Goal: Task Accomplishment & Management: Manage account settings

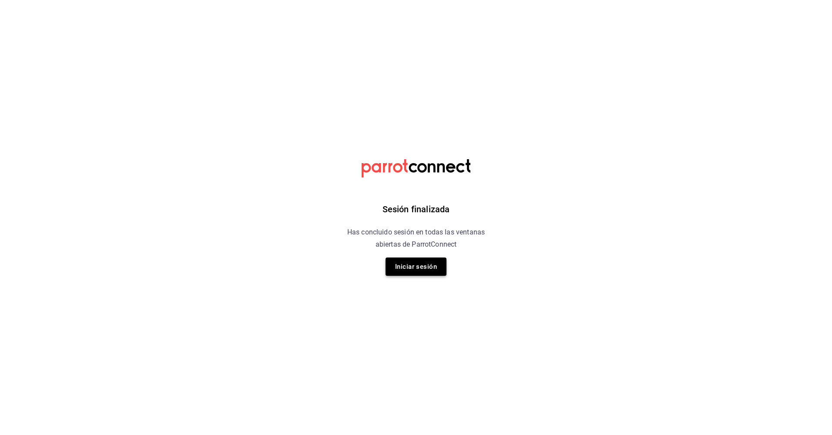
click at [417, 268] on button "Iniciar sesión" at bounding box center [415, 267] width 61 height 18
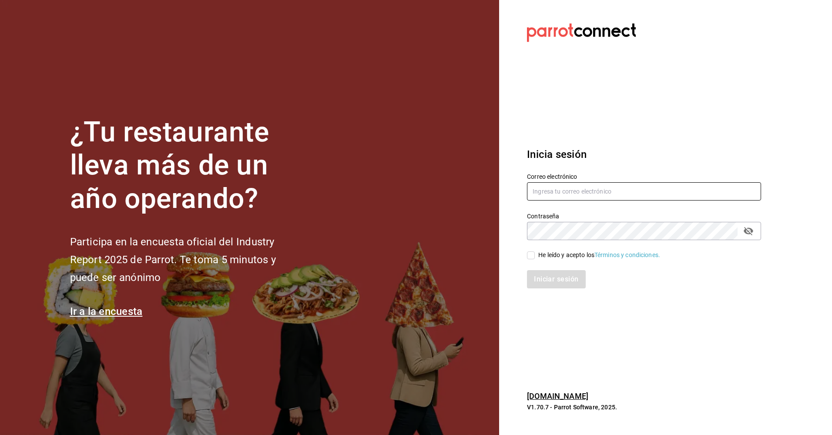
type input "ayartecruz10@gmail.com"
click at [530, 256] on input "He leído y acepto los Términos y condiciones." at bounding box center [531, 255] width 8 height 8
checkbox input "true"
click at [547, 276] on button "Iniciar sesión" at bounding box center [556, 279] width 59 height 18
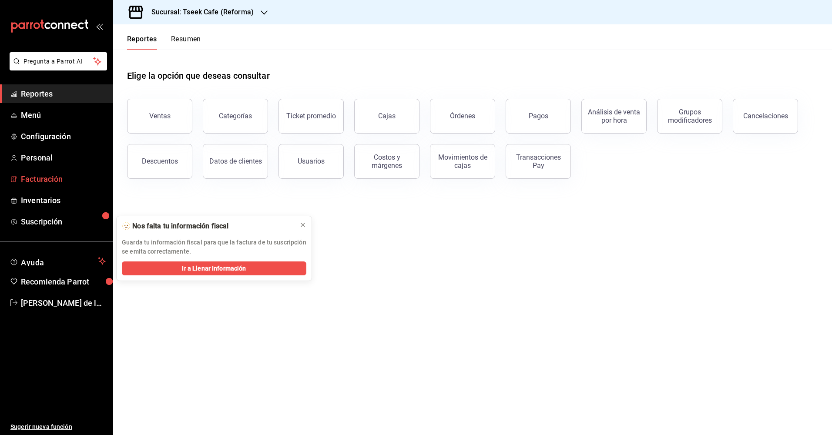
click at [65, 184] on span "Facturación" at bounding box center [63, 179] width 85 height 12
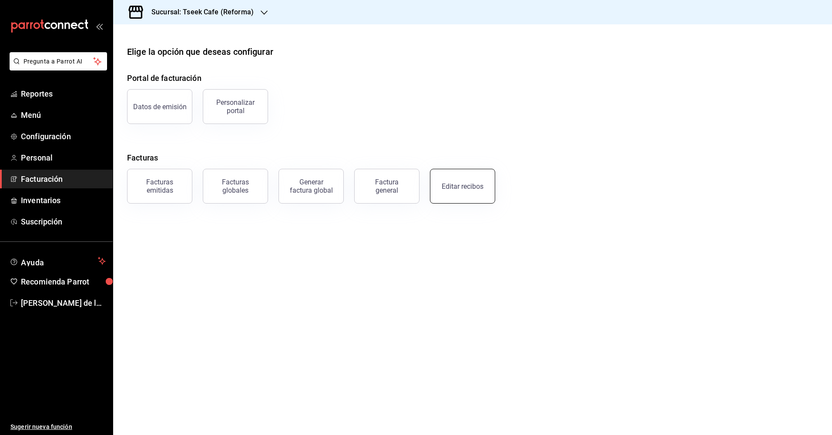
click at [465, 187] on div "Editar recibos" at bounding box center [463, 186] width 42 height 8
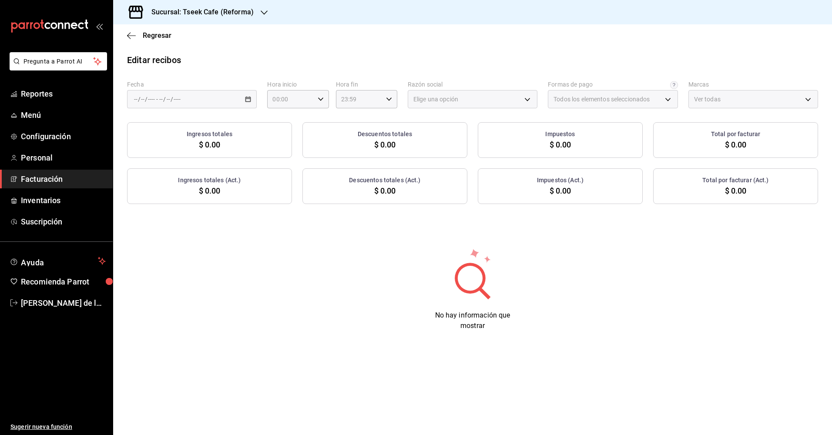
type input "66997c91-05ea-4bb7-a37a-48eae8dc81e8"
click at [194, 102] on div "/ / - / /" at bounding box center [192, 99] width 130 height 18
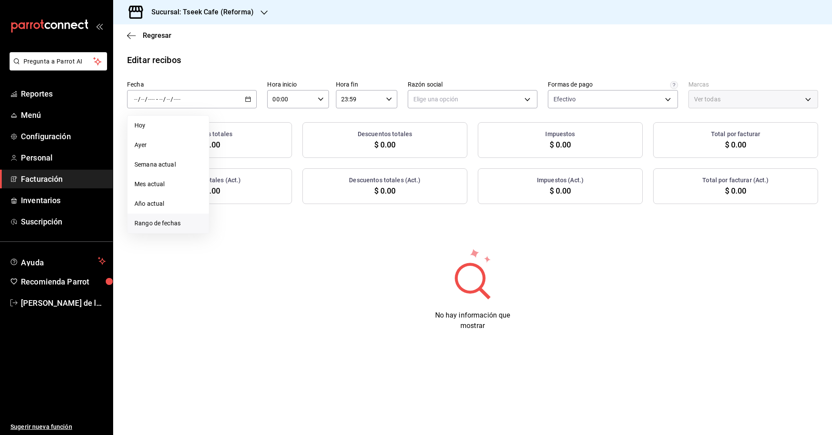
click at [161, 227] on span "Rango de fechas" at bounding box center [167, 223] width 67 height 9
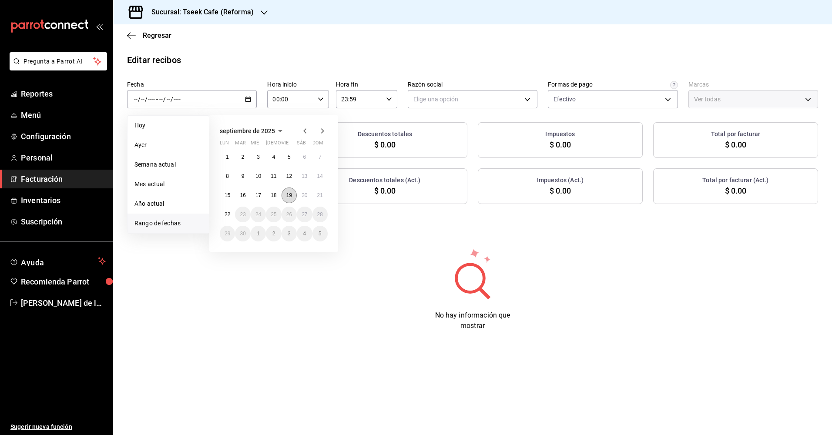
click at [292, 195] on abbr "19" at bounding box center [289, 195] width 6 height 6
click at [321, 197] on abbr "21" at bounding box center [320, 195] width 6 height 6
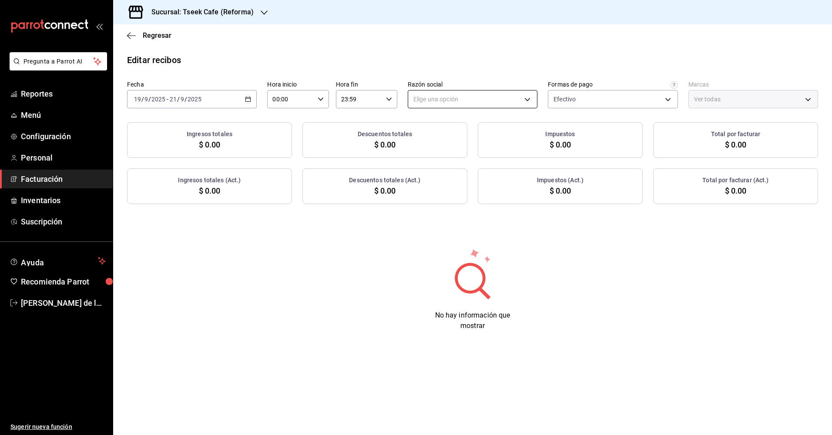
click at [455, 100] on body "Pregunta a Parrot AI Reportes Menú Configuración Personal Facturación Inventari…" at bounding box center [416, 217] width 832 height 435
click at [462, 143] on li "GRUPO TSEEK DEL NOROESTE" at bounding box center [472, 143] width 129 height 16
type input "34cacc2b-01fe-412f-b909-7af0a0edc929"
type input "007138e5-69dd-4443-9d50-6c2aa0b03d3e"
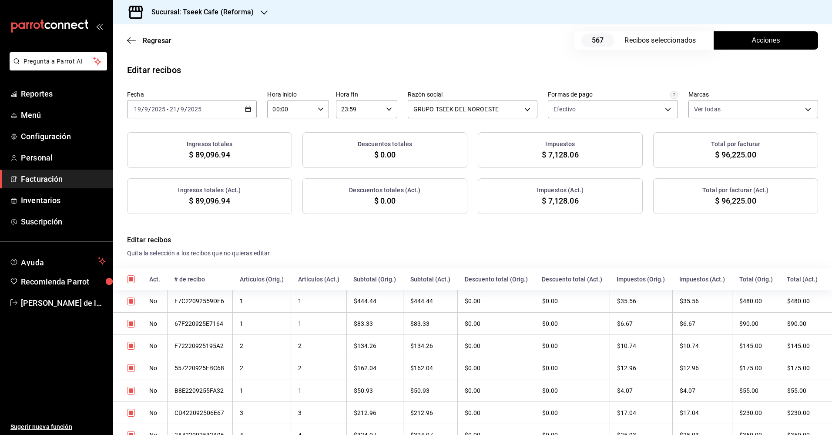
click at [752, 45] on span "Acciones" at bounding box center [766, 40] width 28 height 10
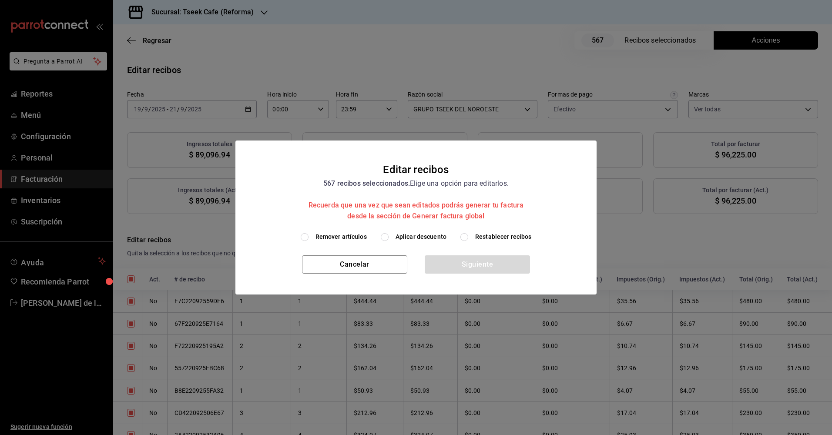
click at [408, 236] on span "Aplicar descuento" at bounding box center [420, 236] width 51 height 9
click at [388, 236] on input "Aplicar descuento" at bounding box center [385, 237] width 8 height 8
radio input "true"
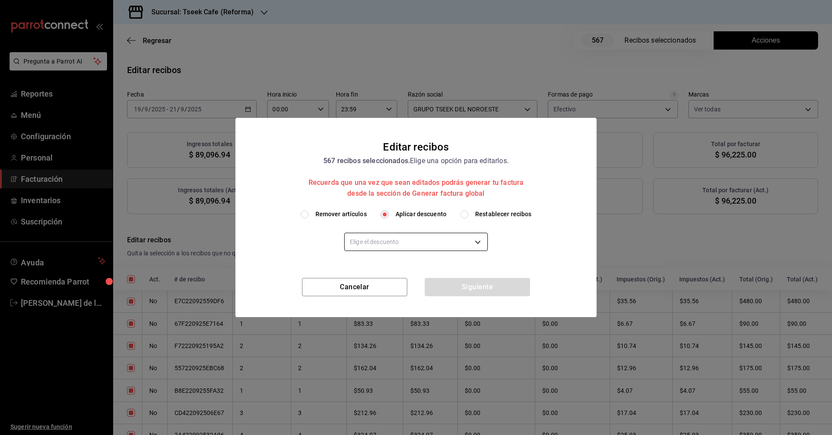
click at [413, 245] on body "Pregunta a Parrot AI Reportes Menú Configuración Personal Facturación Inventari…" at bounding box center [416, 217] width 832 height 435
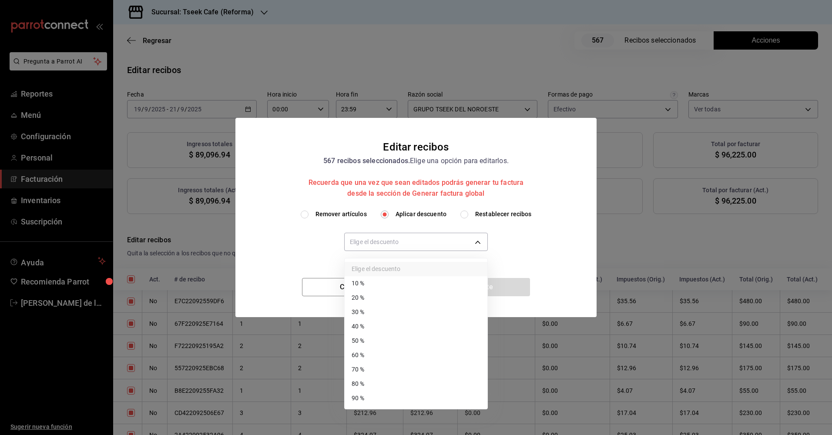
click at [305, 130] on div at bounding box center [416, 217] width 832 height 435
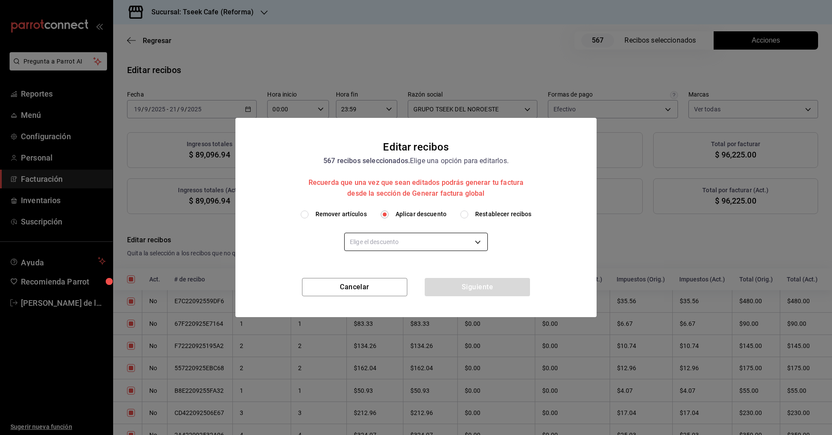
click at [412, 245] on body "Pregunta a Parrot AI Reportes Menú Configuración Personal Facturación Inventari…" at bounding box center [416, 217] width 832 height 435
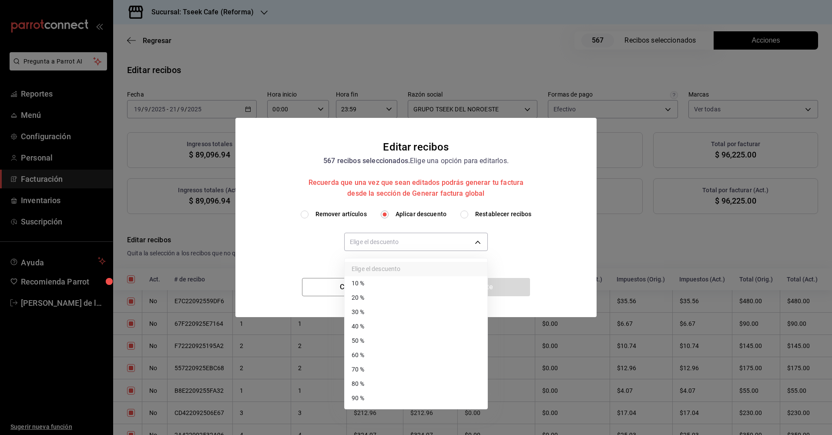
click at [371, 312] on li "30 %" at bounding box center [416, 312] width 143 height 14
type input "30"
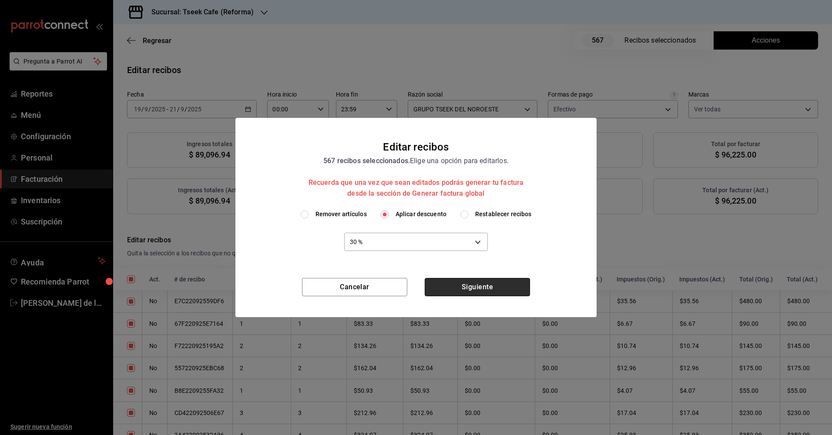
click at [469, 288] on button "Siguiente" at bounding box center [477, 287] width 105 height 18
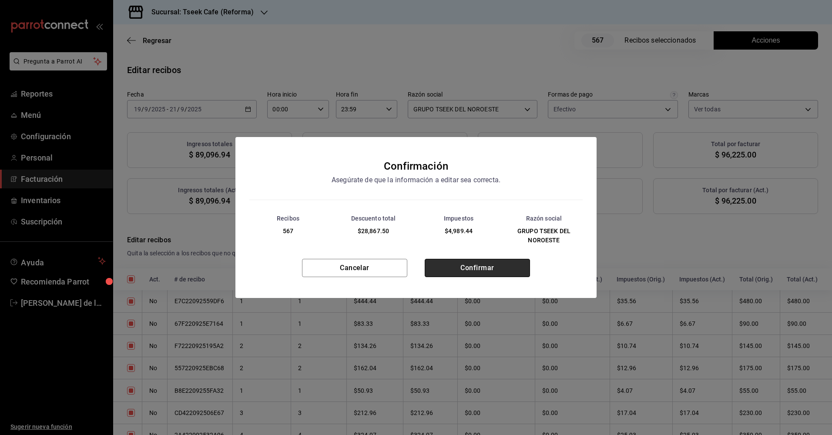
click at [449, 266] on button "Confirmar" at bounding box center [477, 268] width 105 height 18
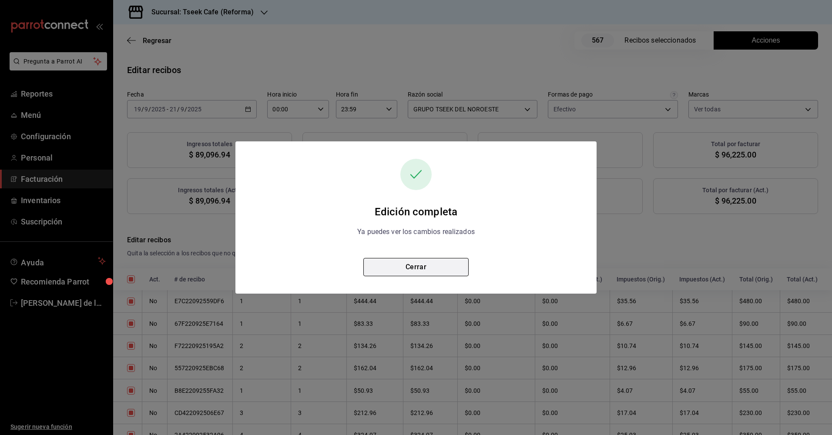
click at [420, 271] on button "Cerrar" at bounding box center [415, 267] width 105 height 18
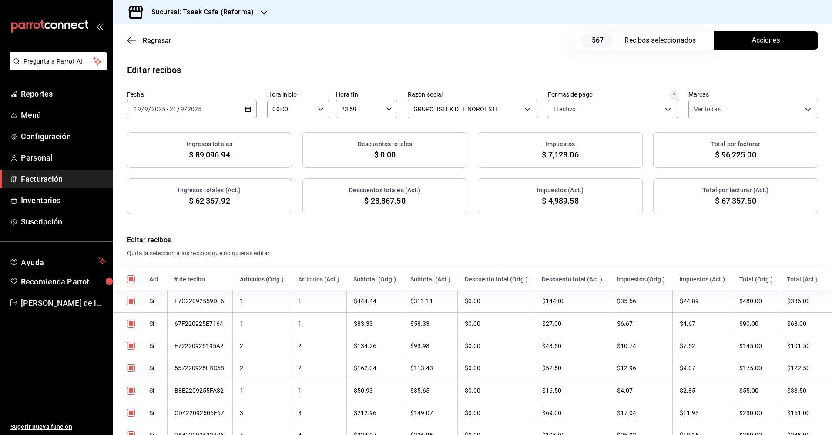
click at [743, 39] on button "Acciones" at bounding box center [765, 40] width 104 height 18
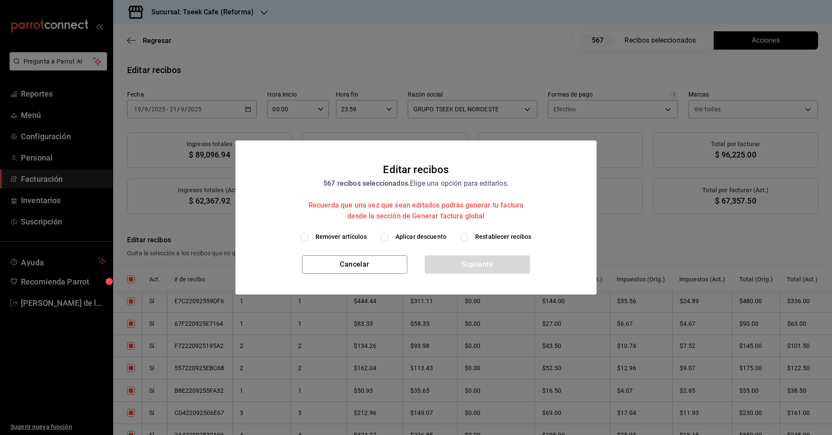
click at [415, 237] on span "Aplicar descuento" at bounding box center [420, 236] width 51 height 9
click at [388, 237] on input "Aplicar descuento" at bounding box center [385, 237] width 8 height 8
radio input "true"
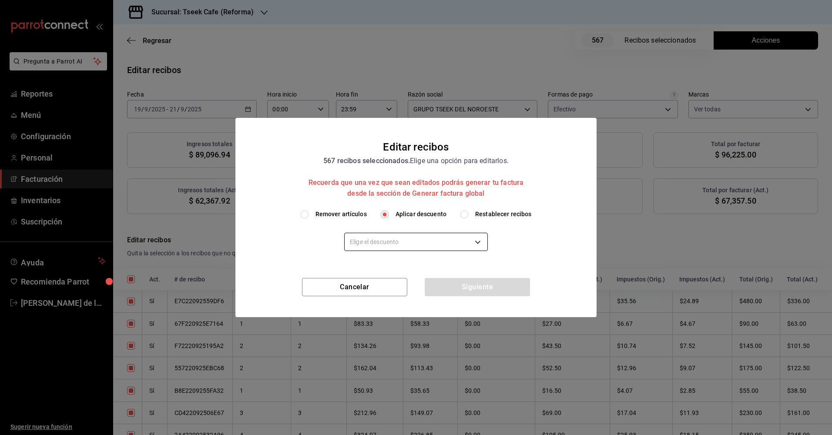
click at [407, 241] on body "Pregunta a Parrot AI Reportes Menú Configuración Personal Facturación Inventari…" at bounding box center [416, 217] width 832 height 435
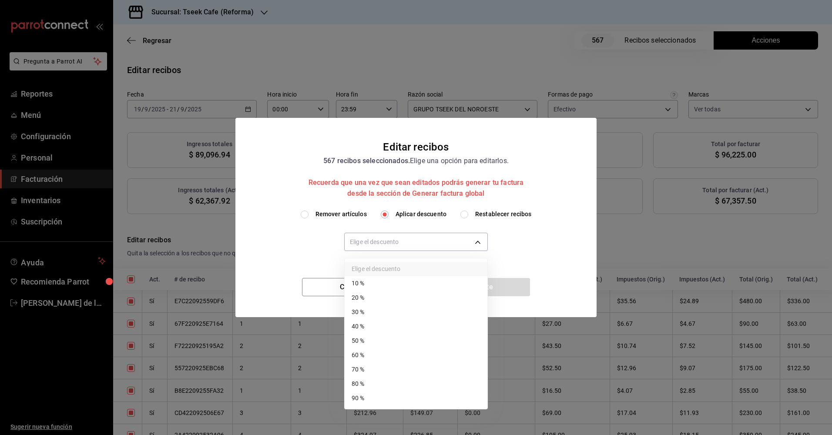
click at [378, 341] on li "50 %" at bounding box center [416, 341] width 143 height 14
type input "50"
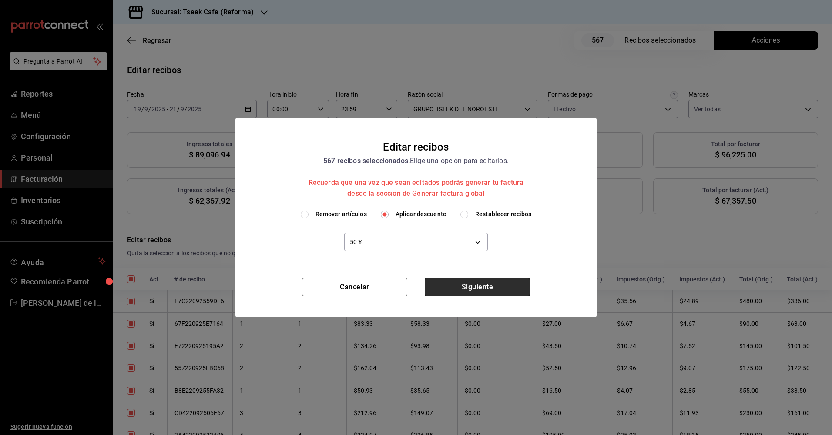
click at [472, 289] on button "Siguiente" at bounding box center [477, 287] width 105 height 18
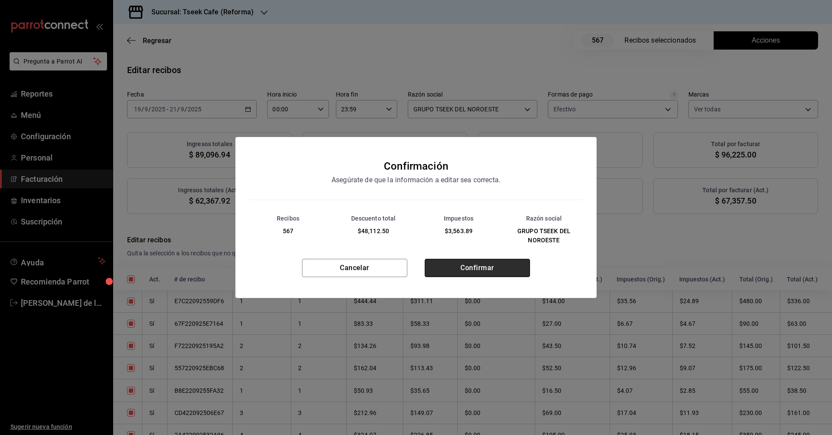
click at [464, 274] on button "Confirmar" at bounding box center [477, 268] width 105 height 18
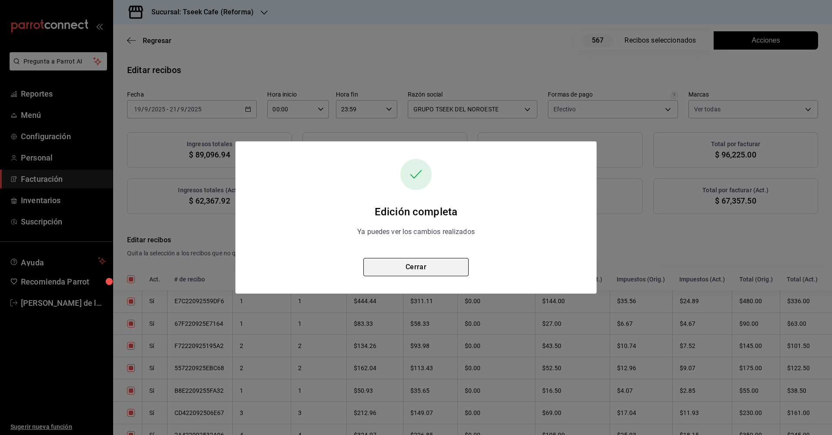
click at [429, 267] on button "Cerrar" at bounding box center [415, 267] width 105 height 18
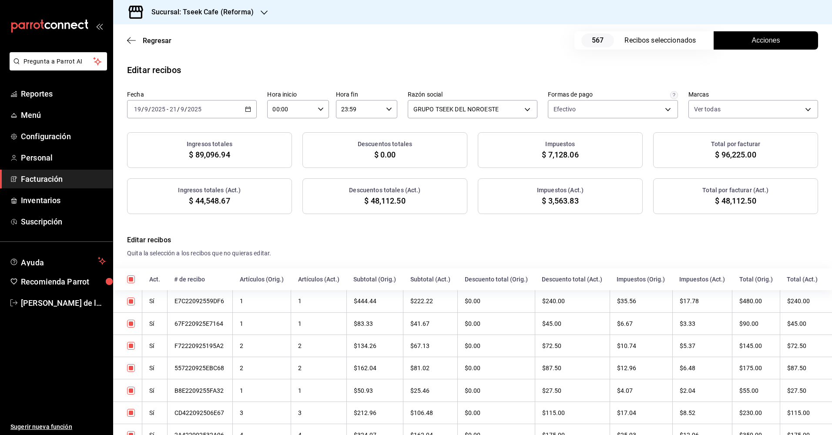
click at [197, 14] on h3 "Sucursal: Tseek Cafe (Reforma)" at bounding box center [198, 12] width 109 height 10
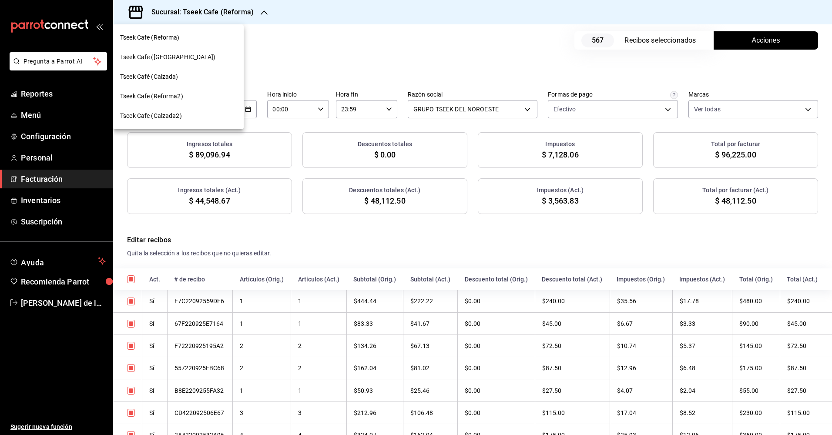
drag, startPoint x: 168, startPoint y: 73, endPoint x: 167, endPoint y: 59, distance: 13.9
click at [167, 59] on nav "Tseek Cafe (Reforma) Tseek Cafe ([GEOGRAPHIC_DATA]) Tseek Café ([PERSON_NAME]) …" at bounding box center [178, 76] width 130 height 105
click at [167, 59] on span "Tseek Cafe ([GEOGRAPHIC_DATA])" at bounding box center [167, 57] width 95 height 9
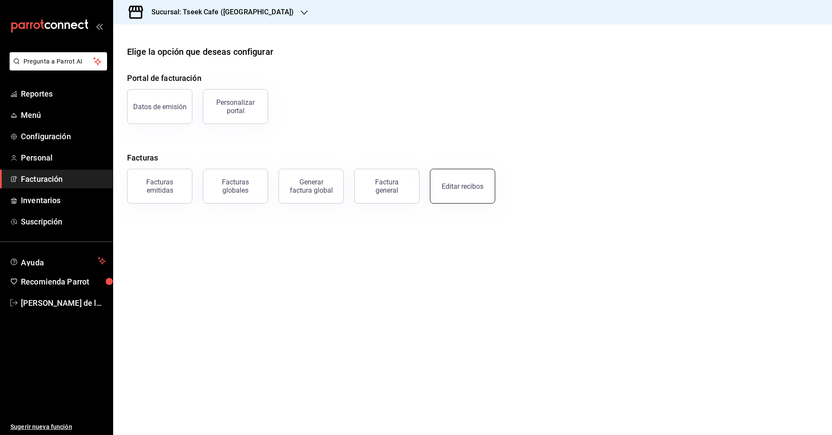
click at [458, 173] on button "Editar recibos" at bounding box center [462, 186] width 65 height 35
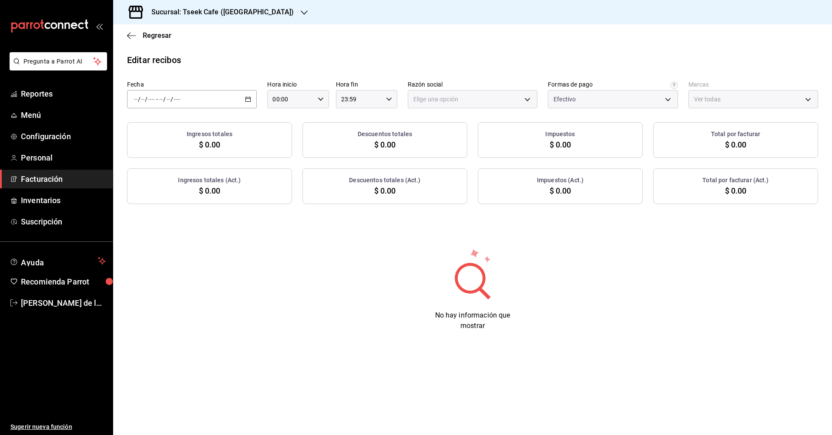
type input "a6c94f89-2ed6-46a1-82bd-92c01fab0e94"
click at [197, 97] on div "/ / - / /" at bounding box center [192, 99] width 130 height 18
click at [158, 224] on span "Rango de fechas" at bounding box center [167, 223] width 67 height 9
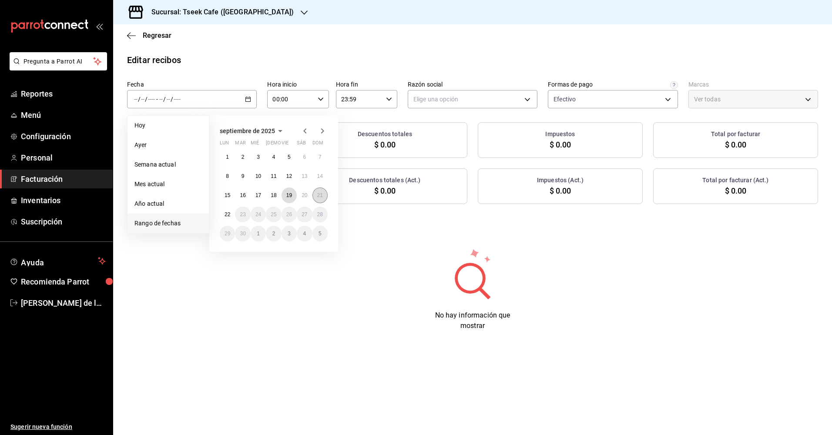
drag, startPoint x: 287, startPoint y: 193, endPoint x: 317, endPoint y: 194, distance: 29.6
click at [317, 194] on div "1 2 3 4 5 6 7 8 9 10 11 12 13 14 15 16 17 18 19 20 21 22 23 24 25 26 27 28 29 3…" at bounding box center [274, 195] width 108 height 92
click at [289, 195] on abbr "19" at bounding box center [289, 195] width 6 height 6
click at [316, 195] on button "21" at bounding box center [319, 195] width 15 height 16
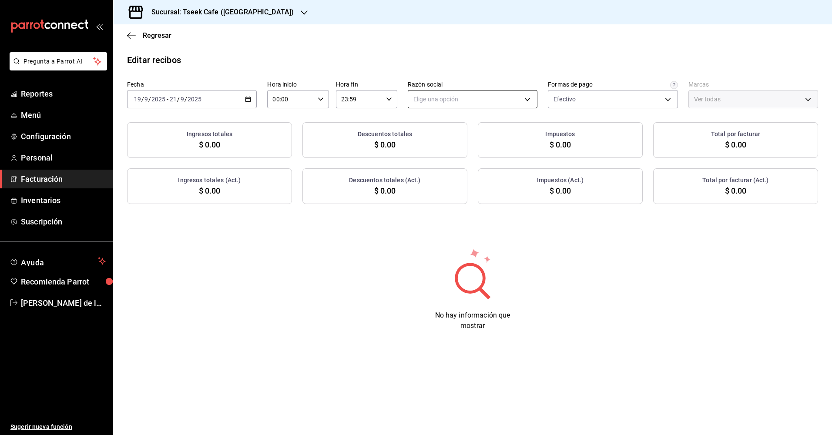
click at [445, 106] on body "Pregunta a Parrot AI Reportes Menú Configuración Personal Facturación Inventari…" at bounding box center [416, 217] width 832 height 435
click at [445, 145] on li "GRUPO TSEEK DEL NOROESTE" at bounding box center [472, 143] width 129 height 16
type input "6eca467f-372b-4b56-9453-53fa34339664"
type input "e48aee5e-83eb-415e-8277-edc072ba9fa6"
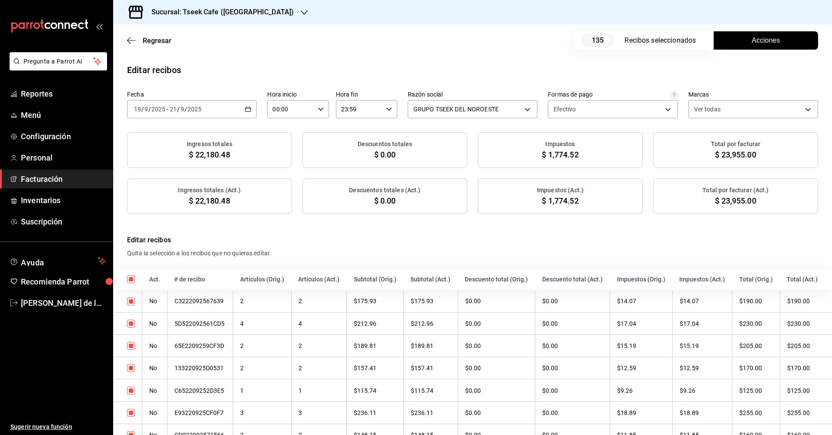
click at [754, 43] on span "Acciones" at bounding box center [766, 40] width 28 height 10
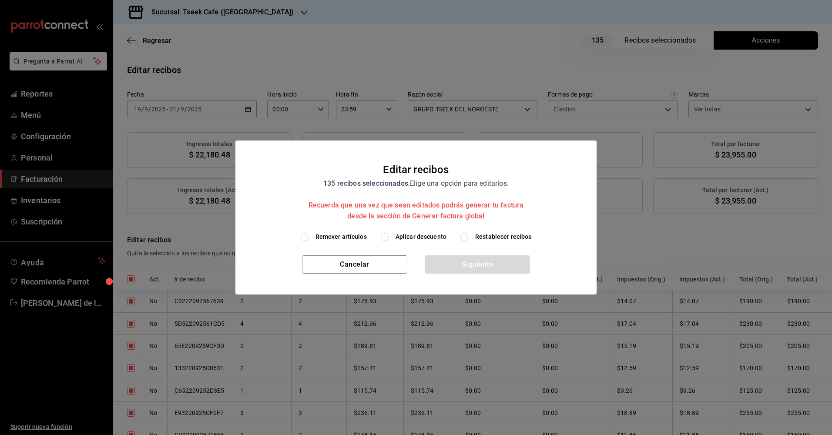
click at [413, 238] on span "Aplicar descuento" at bounding box center [420, 236] width 51 height 9
click at [388, 238] on input "Aplicar descuento" at bounding box center [385, 237] width 8 height 8
radio input "true"
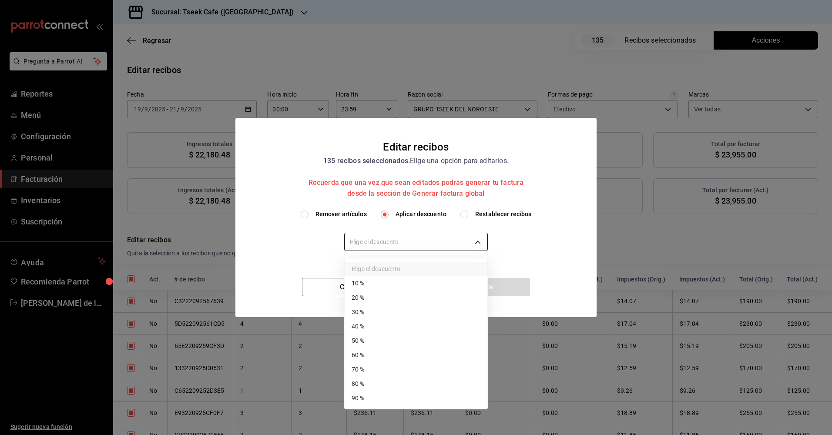
click at [413, 244] on body "Pregunta a Parrot AI Reportes Menú Configuración Personal Facturación Inventari…" at bounding box center [416, 217] width 832 height 435
click at [370, 339] on li "50 %" at bounding box center [416, 341] width 143 height 14
type input "50"
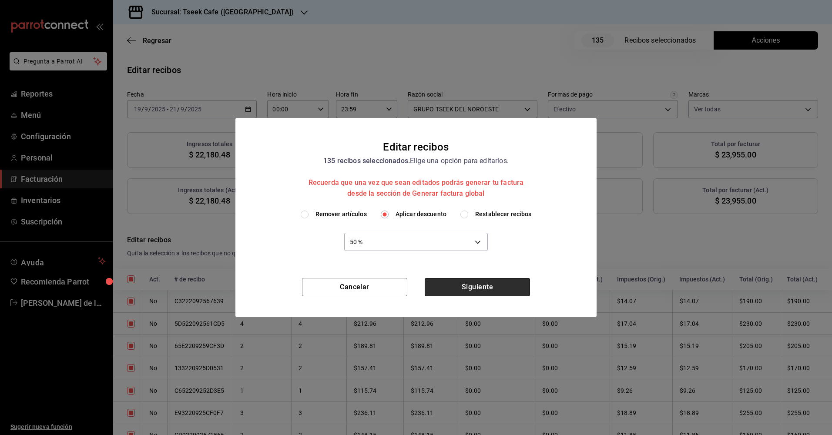
click at [471, 287] on button "Siguiente" at bounding box center [477, 287] width 105 height 18
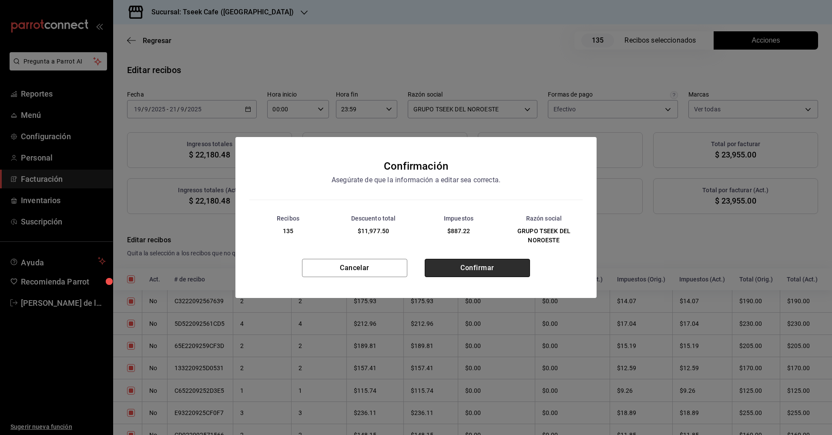
click at [468, 262] on button "Confirmar" at bounding box center [477, 268] width 105 height 18
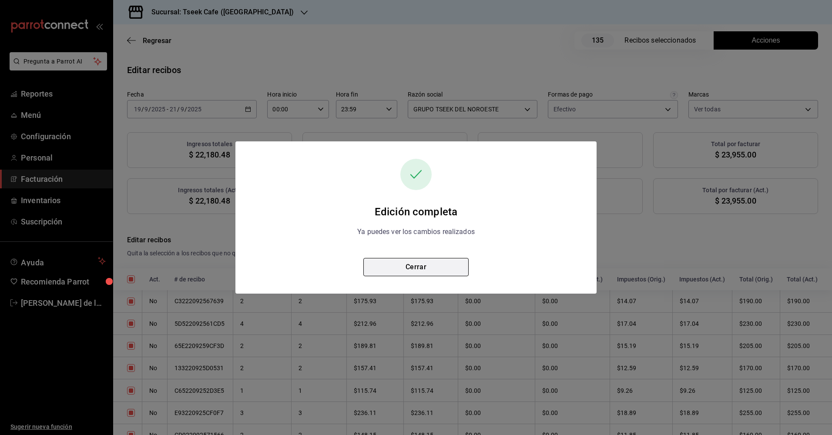
click at [406, 266] on button "Cerrar" at bounding box center [415, 267] width 105 height 18
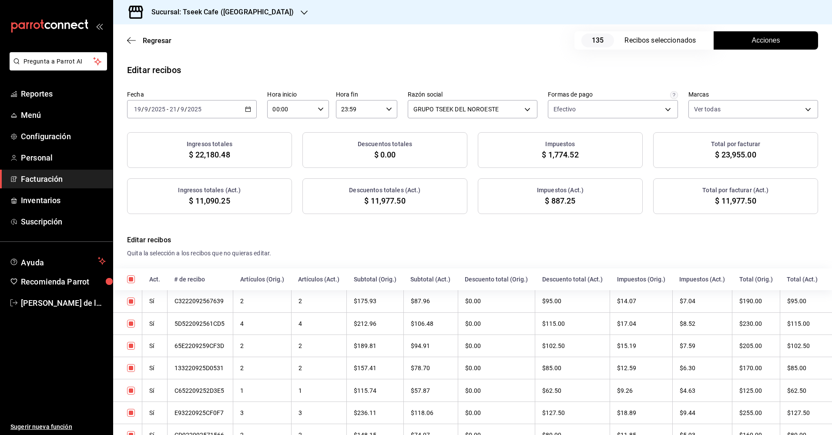
click at [185, 14] on h3 "Sucursal: Tseek Cafe ([GEOGRAPHIC_DATA])" at bounding box center [218, 12] width 149 height 10
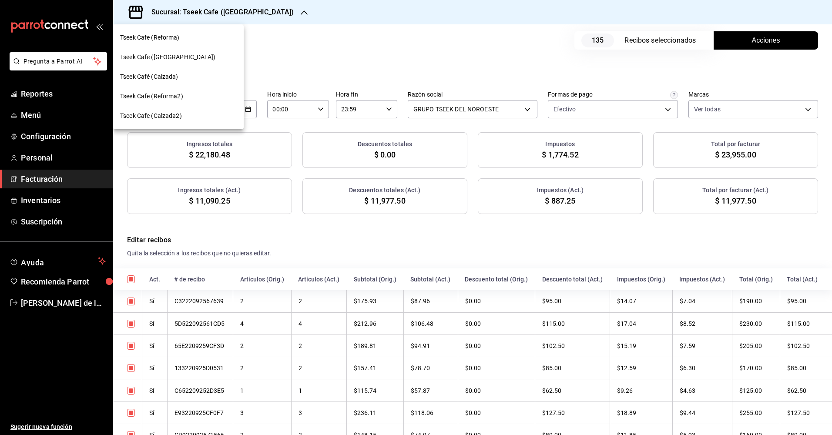
click at [179, 76] on div "Tseek Café (Calzada)" at bounding box center [178, 76] width 117 height 9
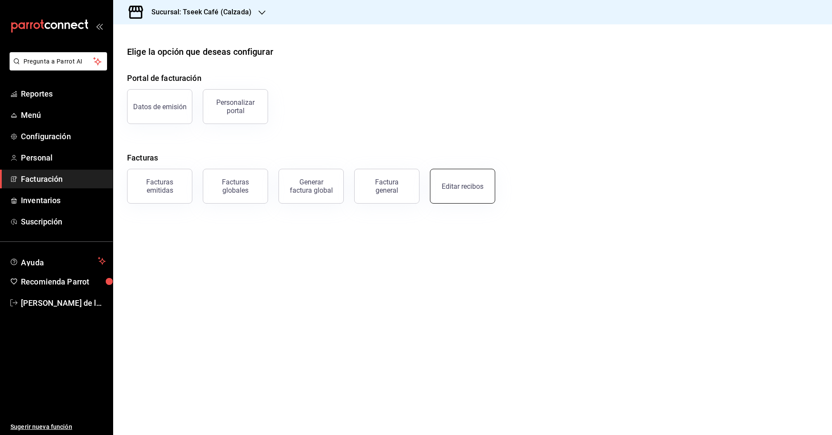
click at [459, 183] on div "Editar recibos" at bounding box center [463, 186] width 42 height 8
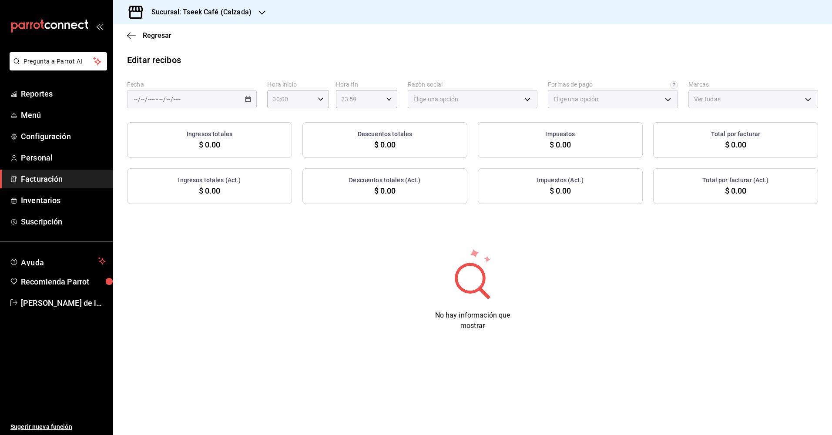
type input "73967a22-07ac-4ce9-b5ea-9ffcd4b244b9"
click at [207, 101] on div "/ / - / /" at bounding box center [192, 99] width 130 height 18
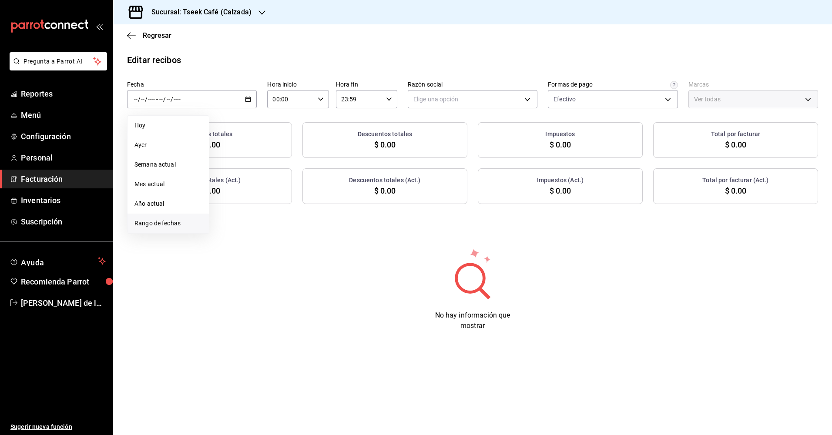
click at [167, 226] on span "Rango de fechas" at bounding box center [167, 223] width 67 height 9
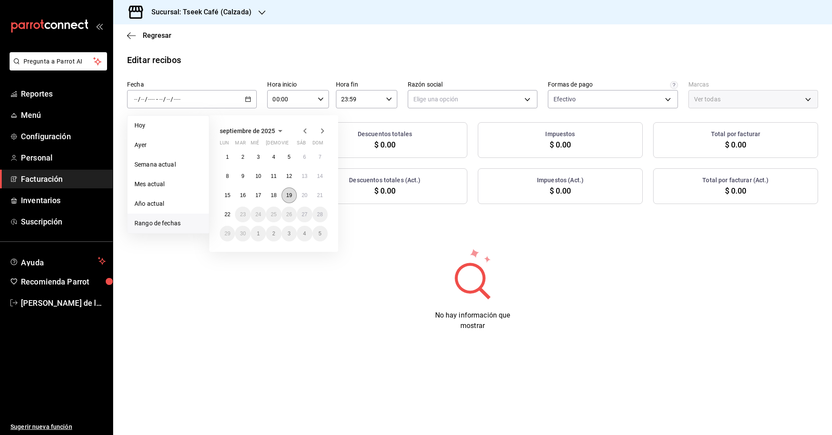
click at [291, 198] on button "19" at bounding box center [288, 195] width 15 height 16
click at [317, 197] on abbr "21" at bounding box center [320, 195] width 6 height 6
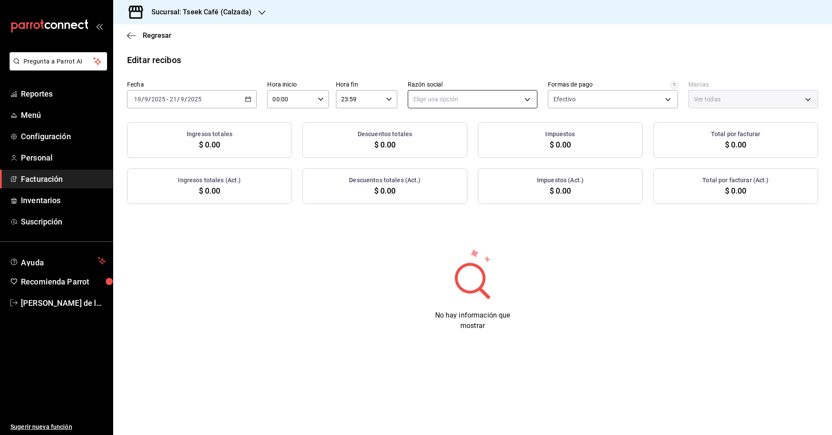
click at [459, 98] on body "Pregunta a Parrot AI Reportes Menú Configuración Personal Facturación Inventari…" at bounding box center [416, 217] width 832 height 435
click at [456, 142] on li "GRUPO TSEEK DEL NOROESTE" at bounding box center [472, 143] width 129 height 16
type input "fdc6fdac-ea0d-4fb2-9085-4ef80e4c9cd6"
type input "18d9f73d-61ed-4fc8-a0ec-87c929603494"
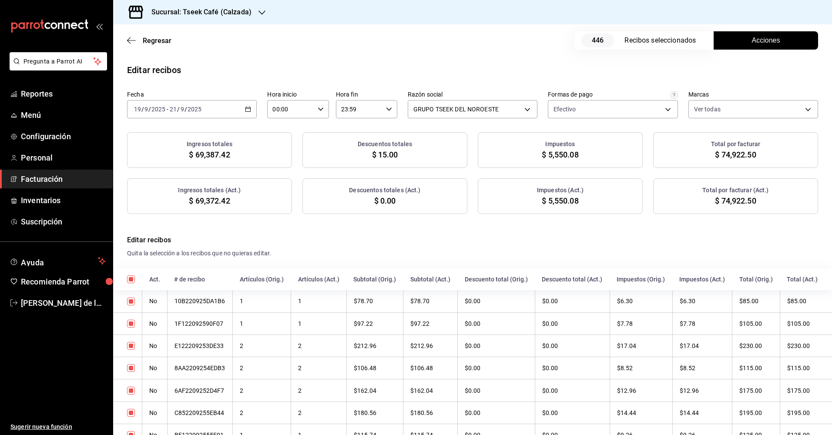
click at [743, 37] on button "Acciones" at bounding box center [765, 40] width 104 height 18
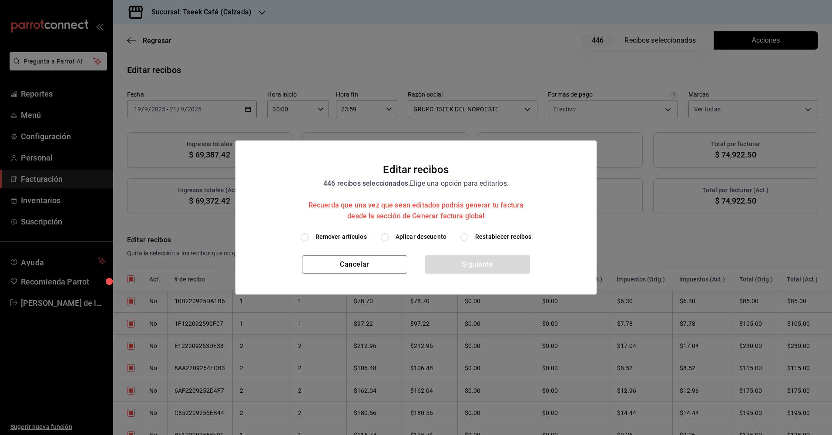
click at [404, 233] on span "Aplicar descuento" at bounding box center [420, 236] width 51 height 9
click at [388, 233] on input "Aplicar descuento" at bounding box center [385, 237] width 8 height 8
radio input "true"
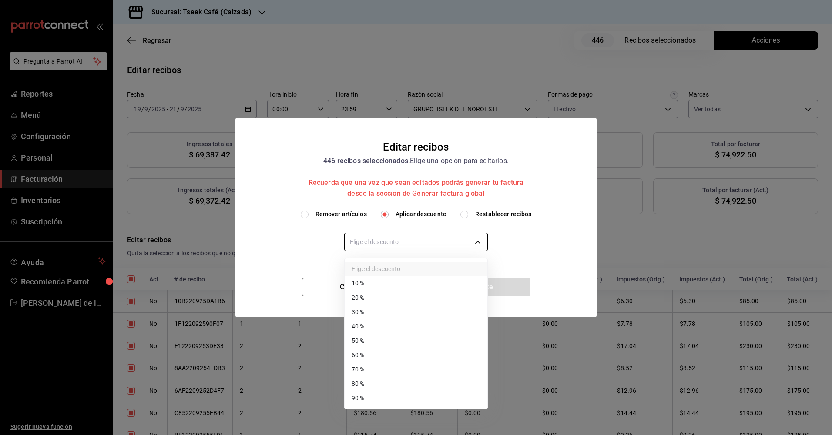
click at [413, 239] on body "Pregunta a Parrot AI Reportes Menú Configuración Personal Facturación Inventari…" at bounding box center [416, 217] width 832 height 435
click at [370, 339] on li "50 %" at bounding box center [416, 341] width 143 height 14
type input "50"
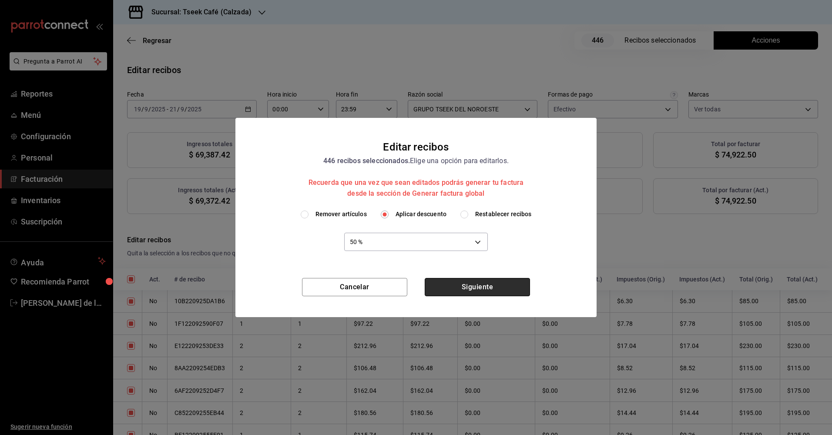
click at [447, 290] on button "Siguiente" at bounding box center [477, 287] width 105 height 18
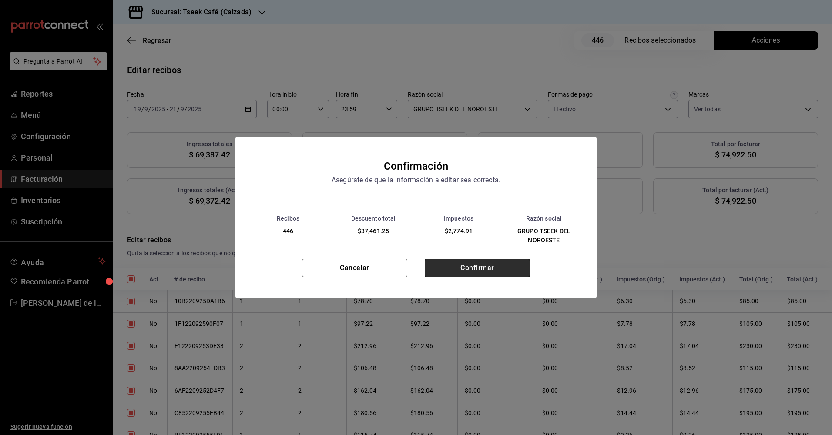
click at [464, 267] on button "Confirmar" at bounding box center [477, 268] width 105 height 18
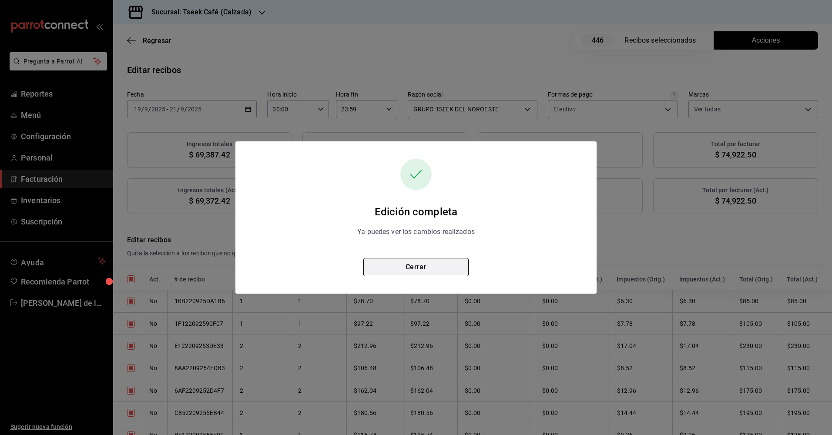
click at [413, 268] on button "Cerrar" at bounding box center [415, 267] width 105 height 18
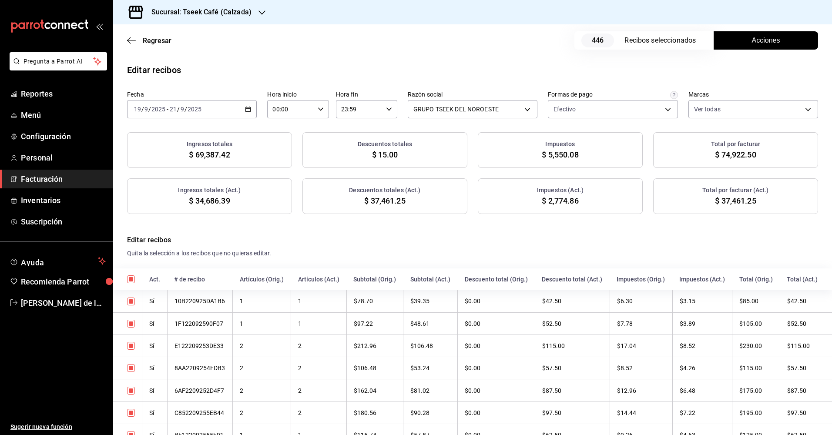
click at [59, 178] on span "Facturación" at bounding box center [63, 179] width 85 height 12
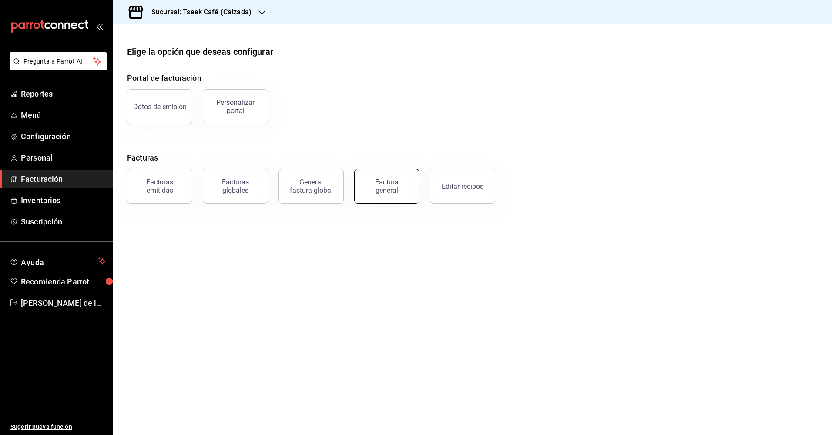
click at [378, 189] on div "Factura general" at bounding box center [386, 186] width 43 height 17
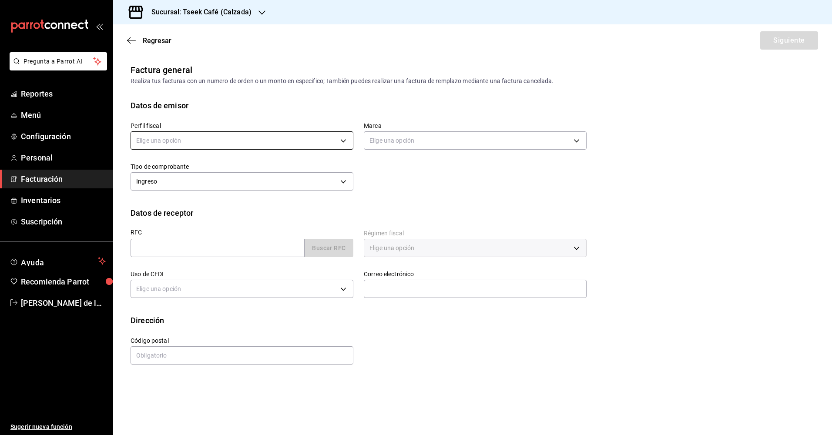
click at [324, 143] on body "Pregunta a Parrot AI Reportes Menú Configuración Personal Facturación Inventari…" at bounding box center [416, 217] width 832 height 435
click at [209, 184] on li "GRUPO TSEEK DEL NOROESTE" at bounding box center [242, 185] width 222 height 16
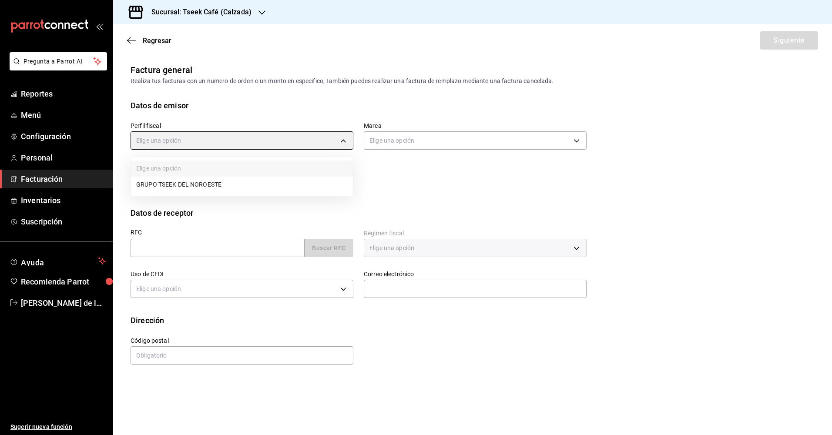
type input "fdc6fdac-ea0d-4fb2-9085-4ef80e4c9cd6"
type input "18d9f73d-61ed-4fc8-a0ec-87c929603494"
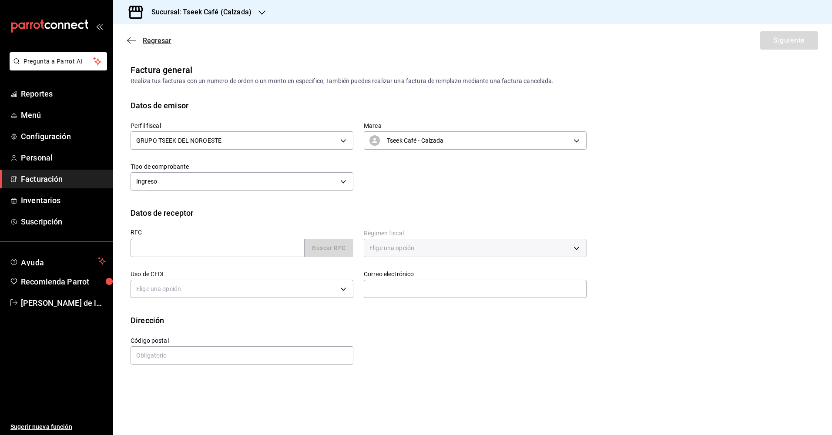
click at [127, 42] on icon "button" at bounding box center [131, 41] width 9 height 8
